Goal: Find specific page/section: Find specific page/section

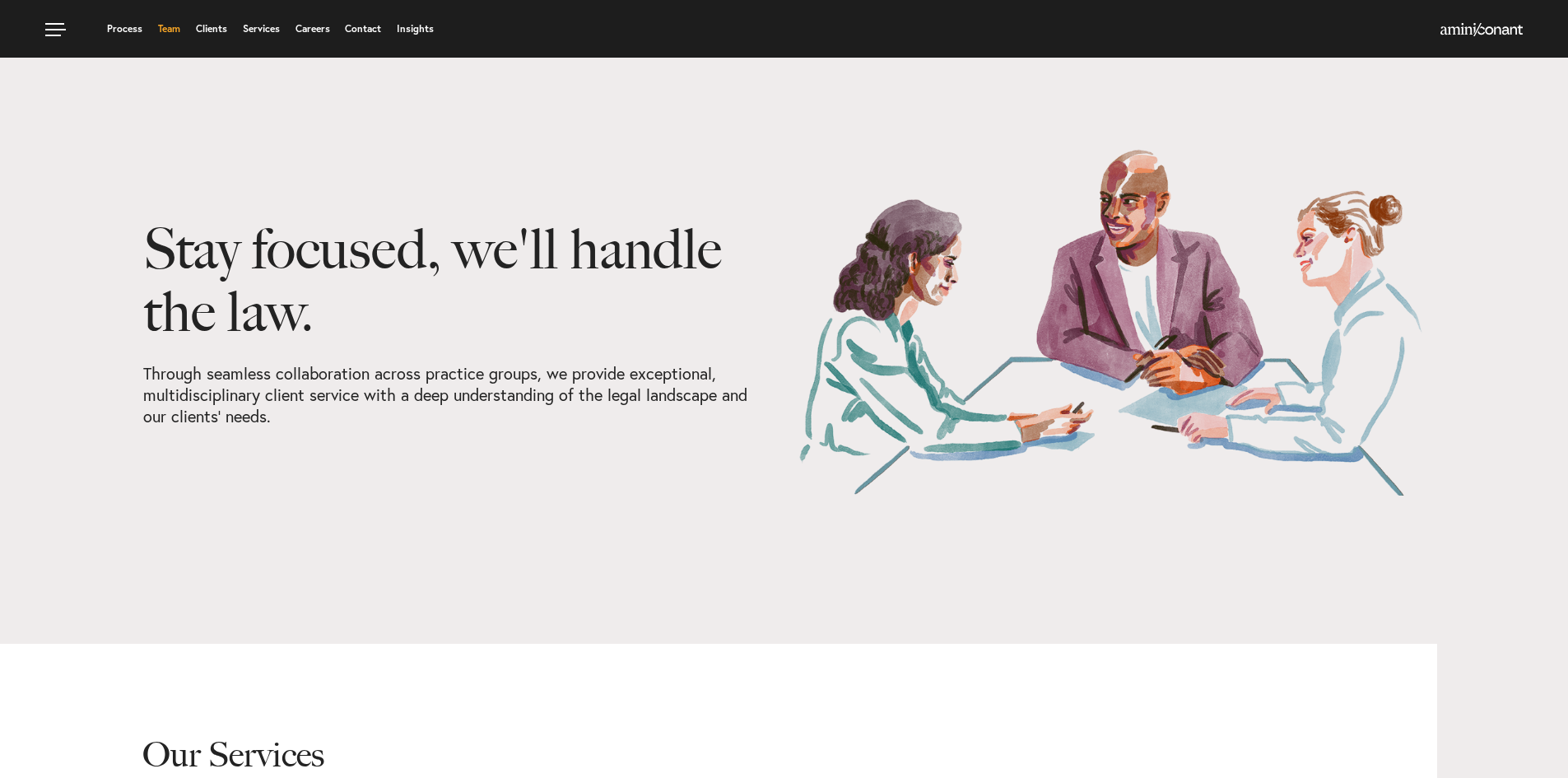
click at [168, 28] on link "Team" at bounding box center [169, 28] width 22 height 9
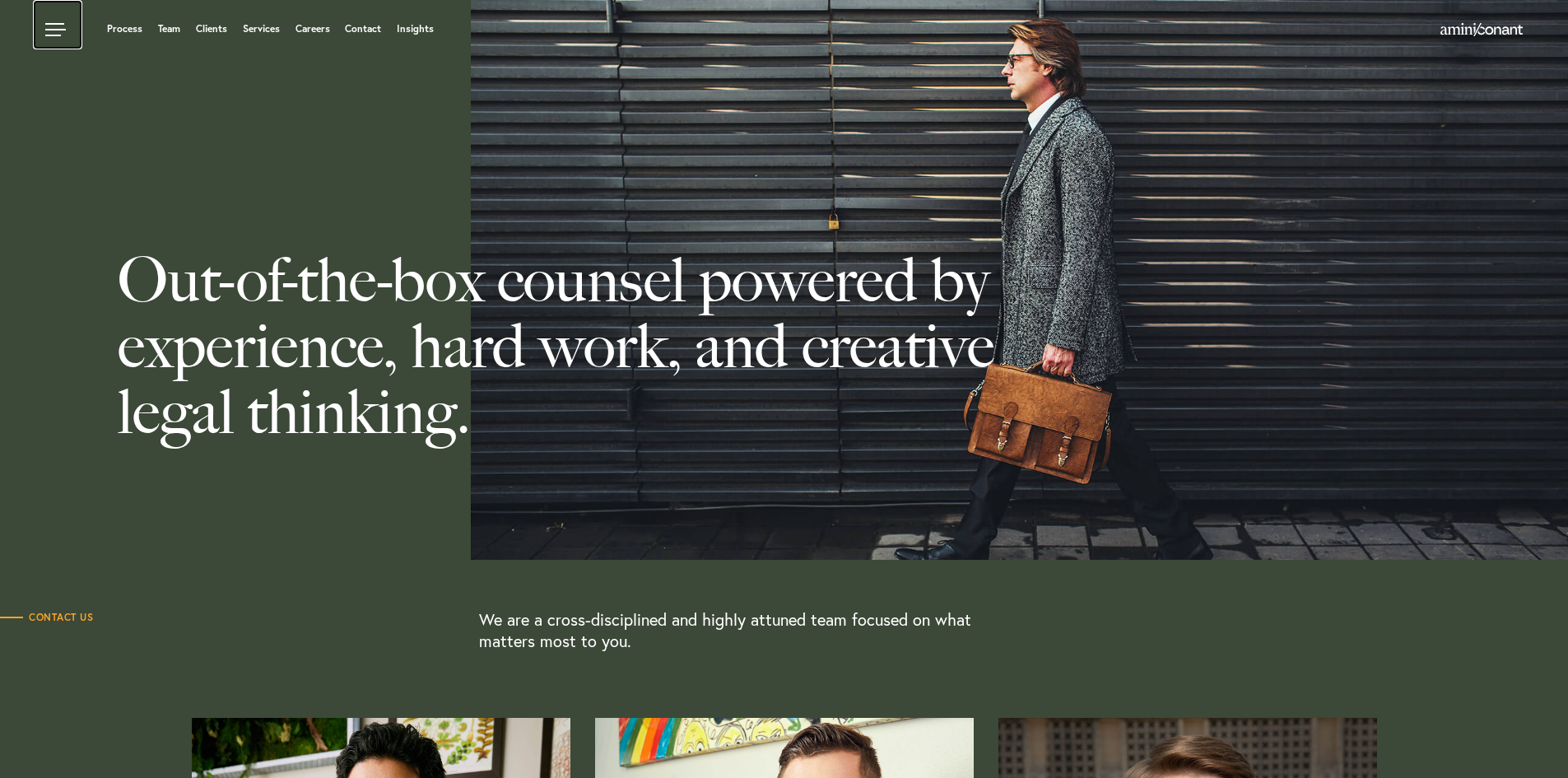
click at [51, 22] on link at bounding box center [57, 24] width 49 height 49
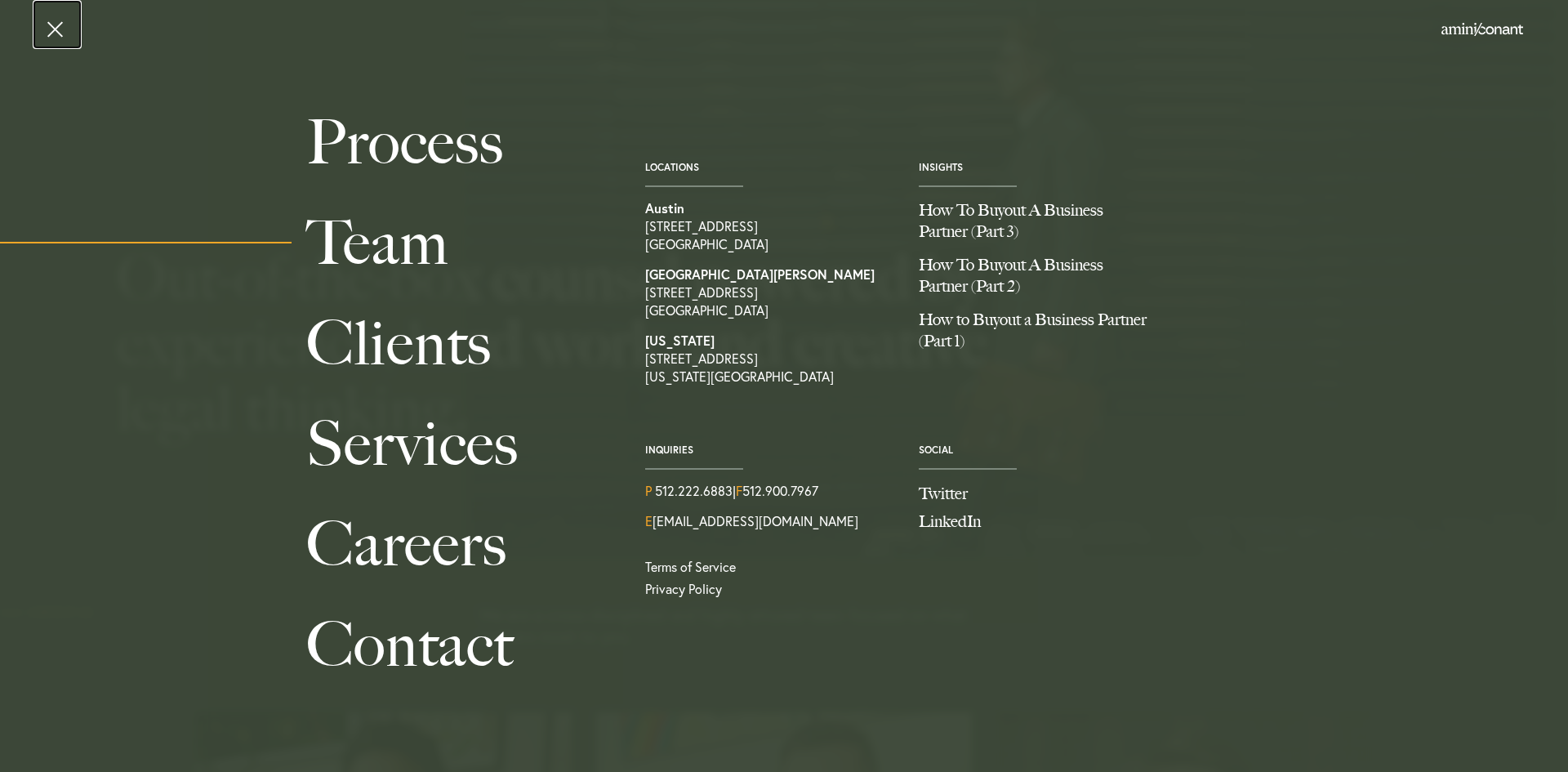
click at [53, 33] on link at bounding box center [57, 24] width 49 height 49
